Goal: Information Seeking & Learning: Learn about a topic

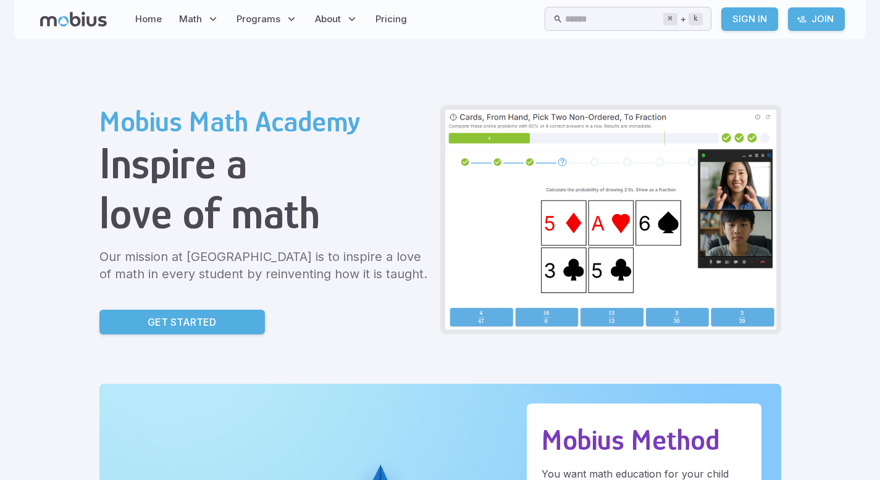
click at [158, 249] on p "Our mission at [GEOGRAPHIC_DATA] is to inspire a love of math in every student …" at bounding box center [264, 265] width 331 height 35
click at [157, 286] on div at bounding box center [264, 291] width 331 height 17
click at [157, 304] on div "Mobius Math Academy Inspire a love of math Our mission at [GEOGRAPHIC_DATA] is …" at bounding box center [264, 220] width 331 height 230
click at [154, 309] on div "Mobius Math Academy Inspire a love of math Our mission at [GEOGRAPHIC_DATA] is …" at bounding box center [264, 220] width 331 height 230
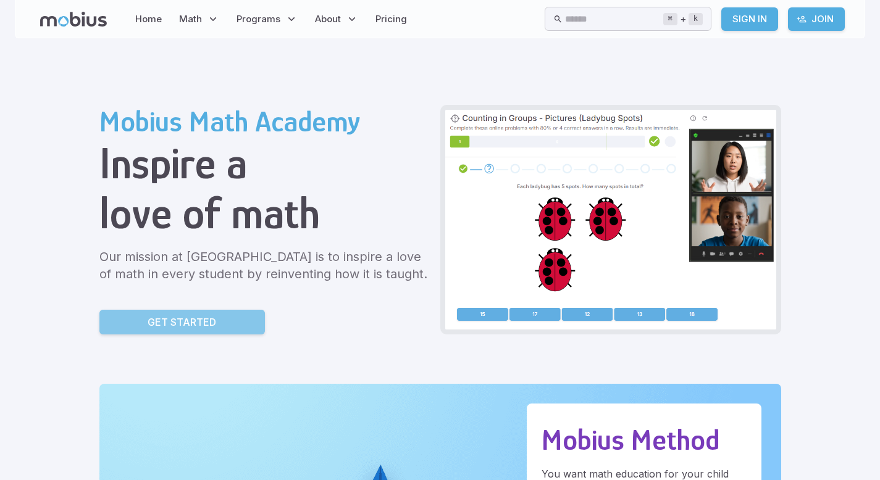
click at [154, 314] on link "Get Started" at bounding box center [181, 322] width 165 height 25
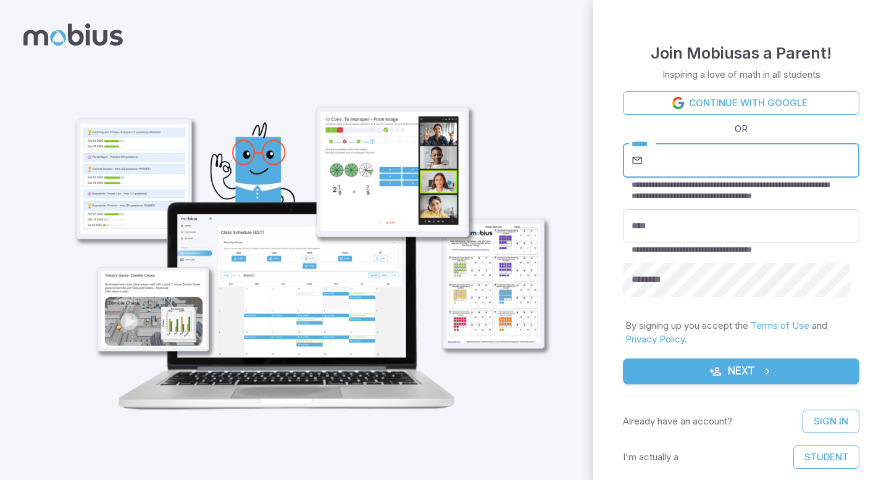
type input "**********"
click at [654, 252] on p "**********" at bounding box center [736, 249] width 210 height 11
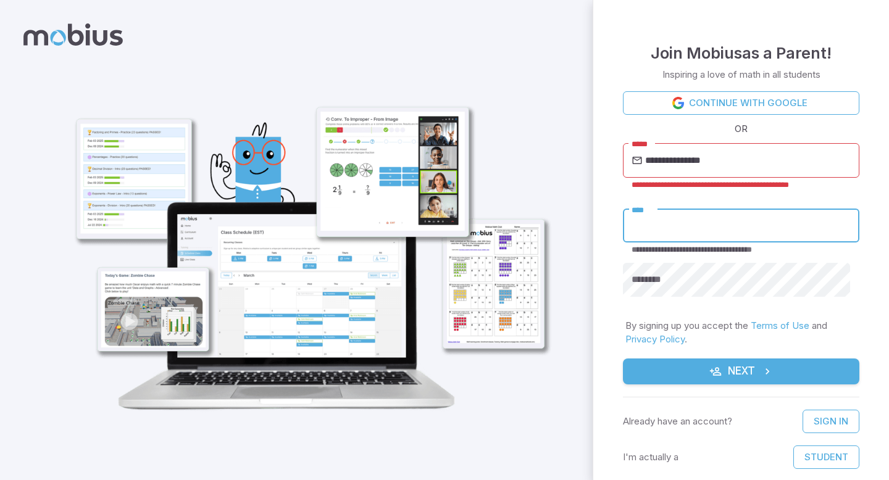
click at [654, 231] on input "****" at bounding box center [741, 226] width 236 height 34
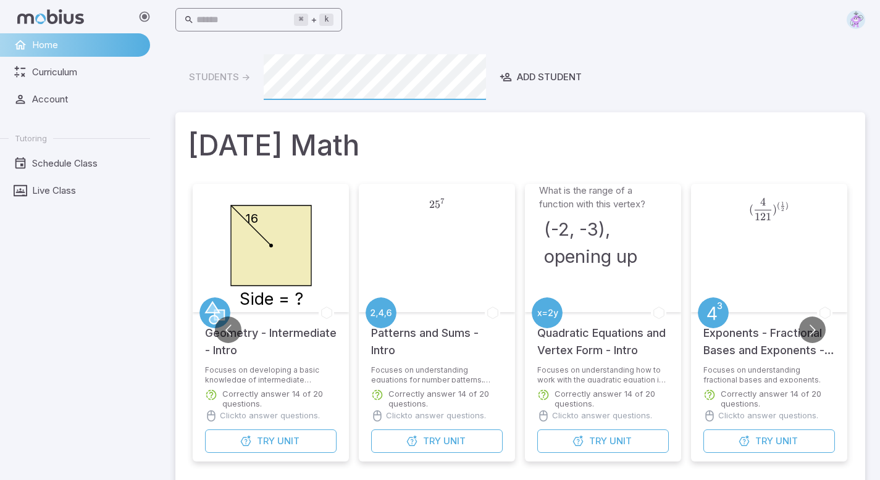
click at [259, 18] on input "text" at bounding box center [245, 20] width 98 height 24
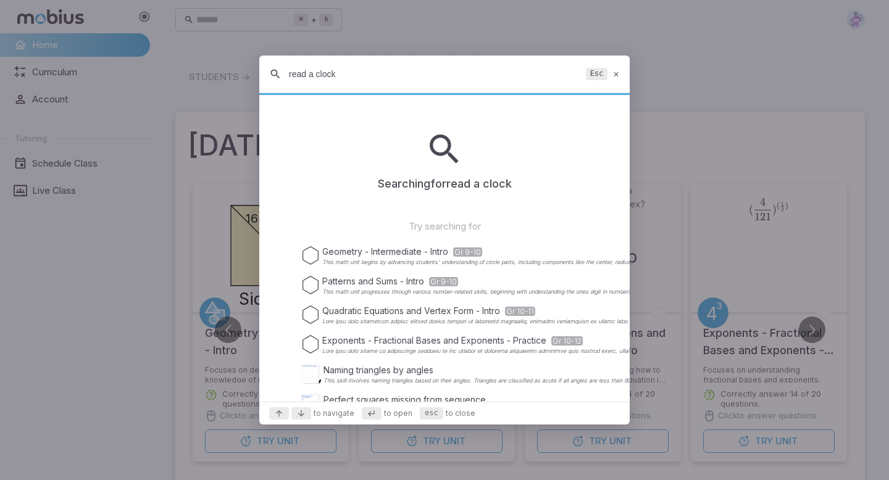
type input "read a clock"
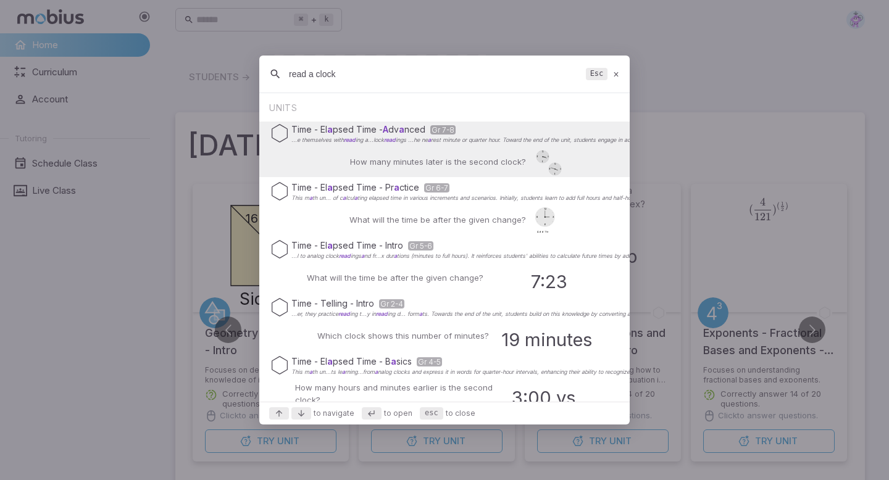
click at [617, 158] on div "Time - El a psed Time - A dv a nced Gr 7-8 ...e themselves with read ing a...lo…" at bounding box center [444, 150] width 370 height 56
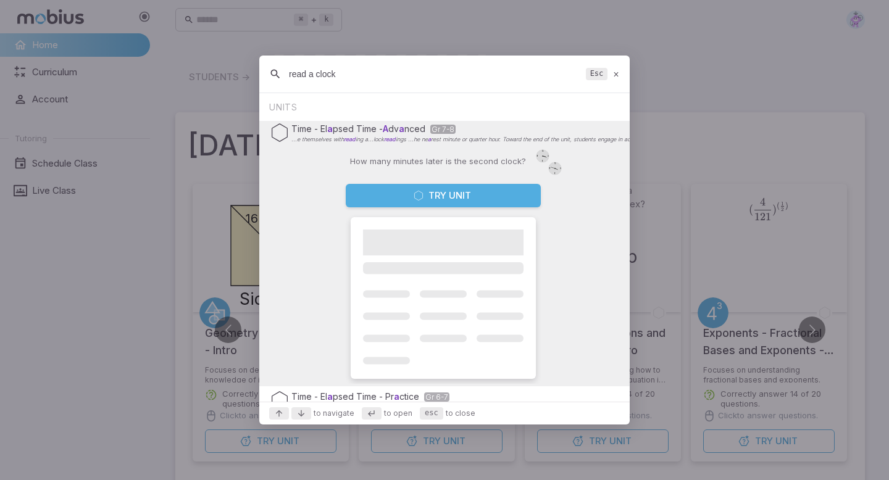
click at [567, 145] on div "Time - El a psed Time - A dv a nced Gr 7-8 ...e themselves with read ing a...lo…" at bounding box center [444, 253] width 370 height 265
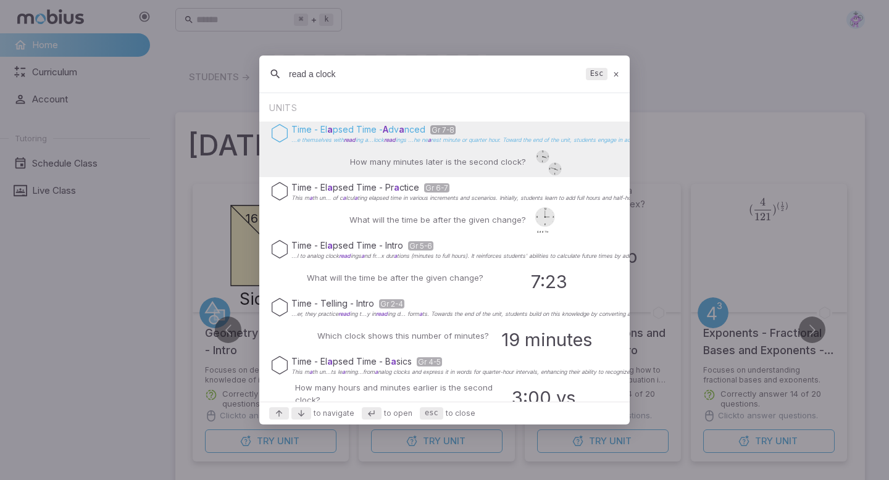
click at [551, 141] on p "...e themselves with read ing a...lock read ings ...he ne a rest minute or quar…" at bounding box center [826, 140] width 1070 height 6
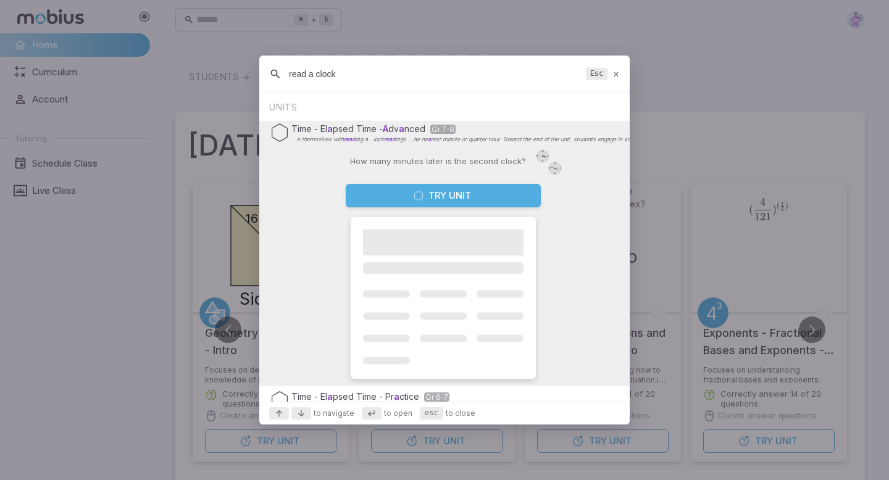
click at [500, 188] on button "Try Unit" at bounding box center [443, 195] width 195 height 23
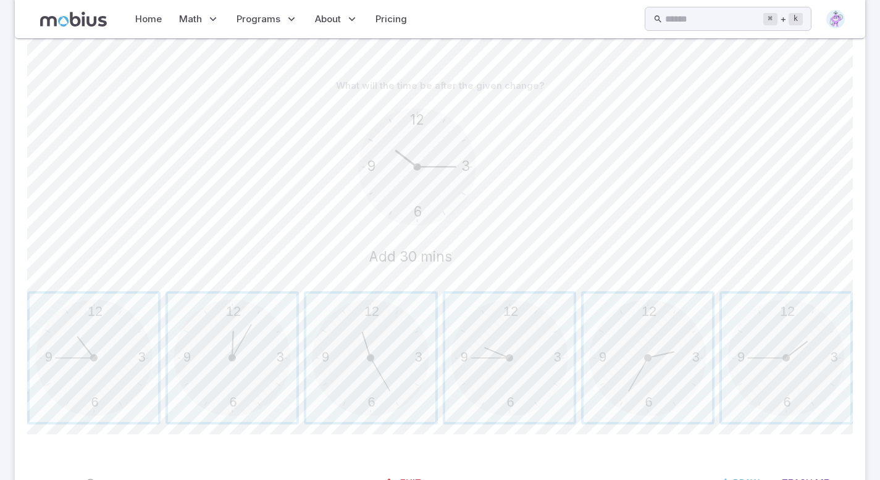
scroll to position [218, 0]
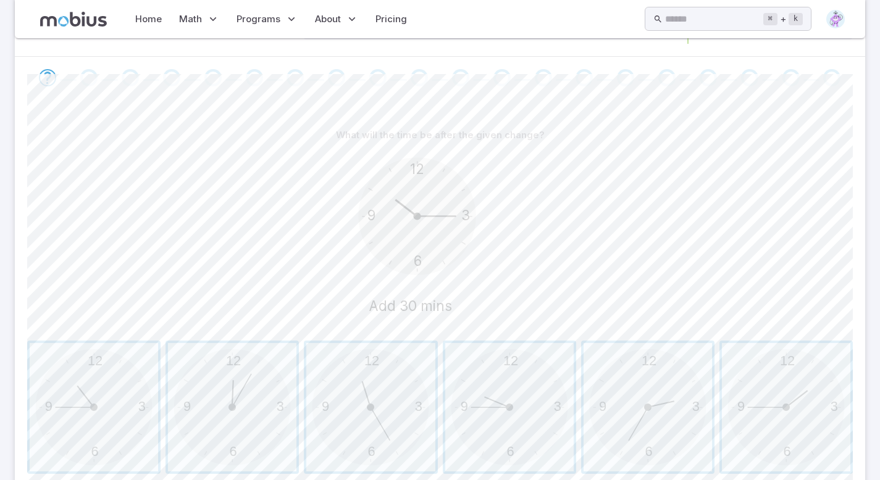
click at [60, 17] on icon at bounding box center [73, 19] width 67 height 15
